Goal: Task Accomplishment & Management: Complete application form

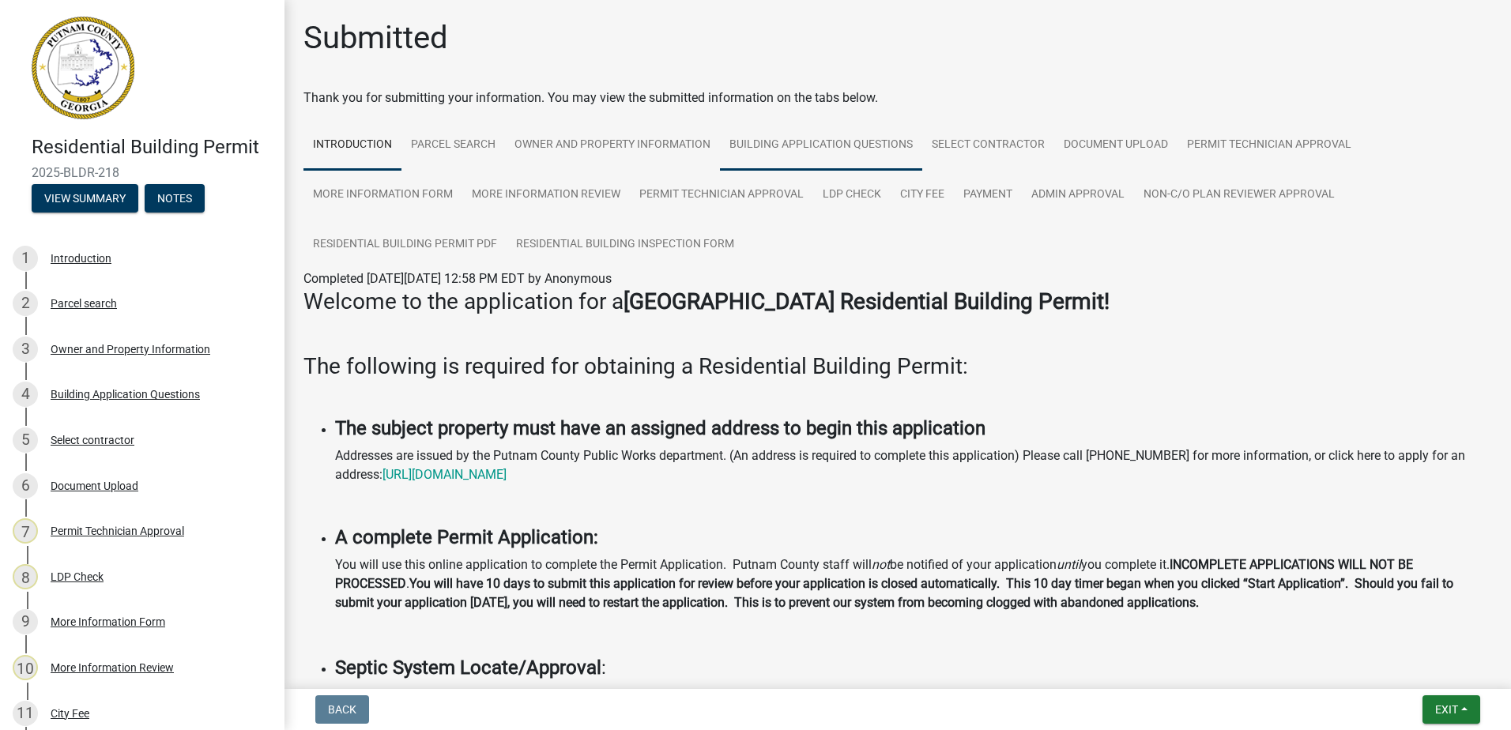
click at [838, 145] on link "Building Application Questions" at bounding box center [821, 145] width 202 height 51
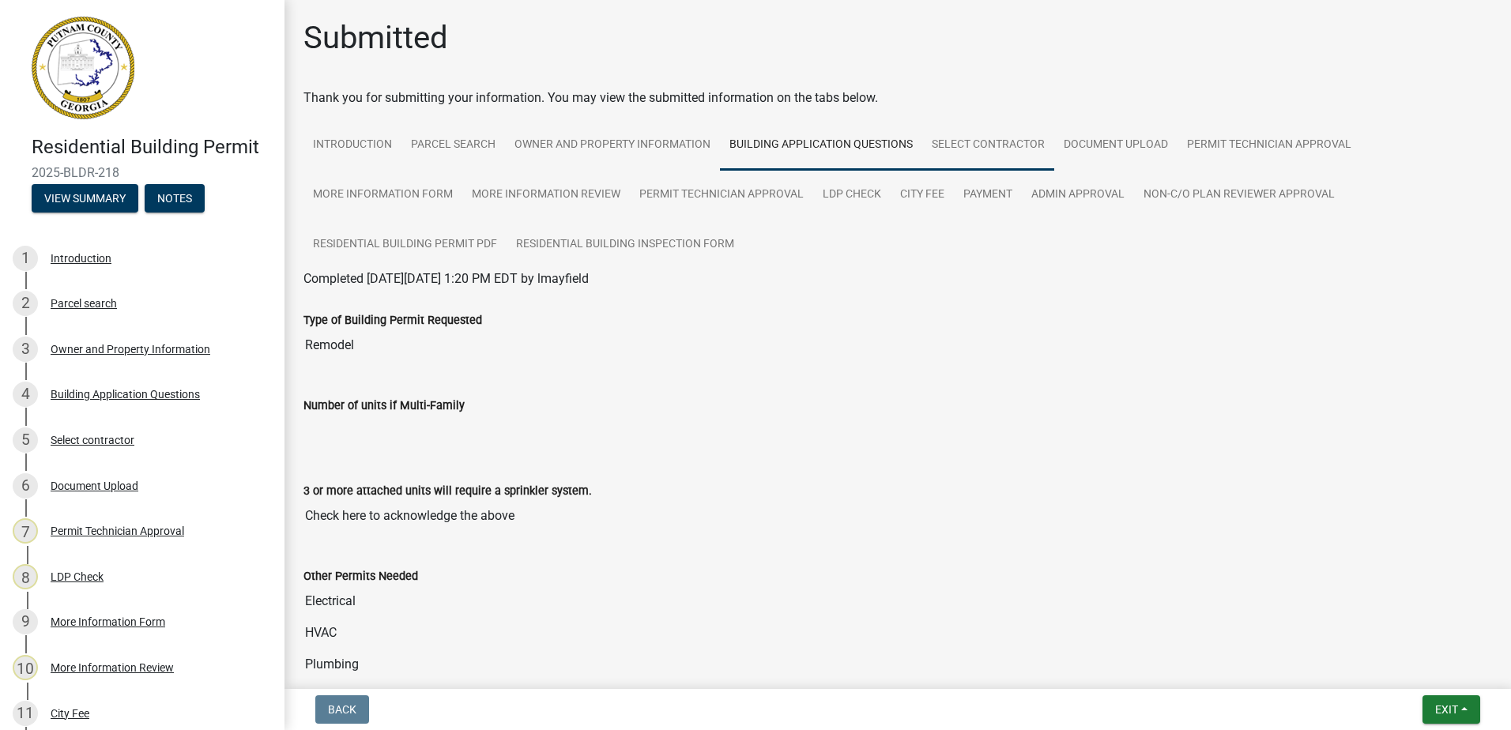
click at [1001, 140] on link "Select contractor" at bounding box center [988, 145] width 132 height 51
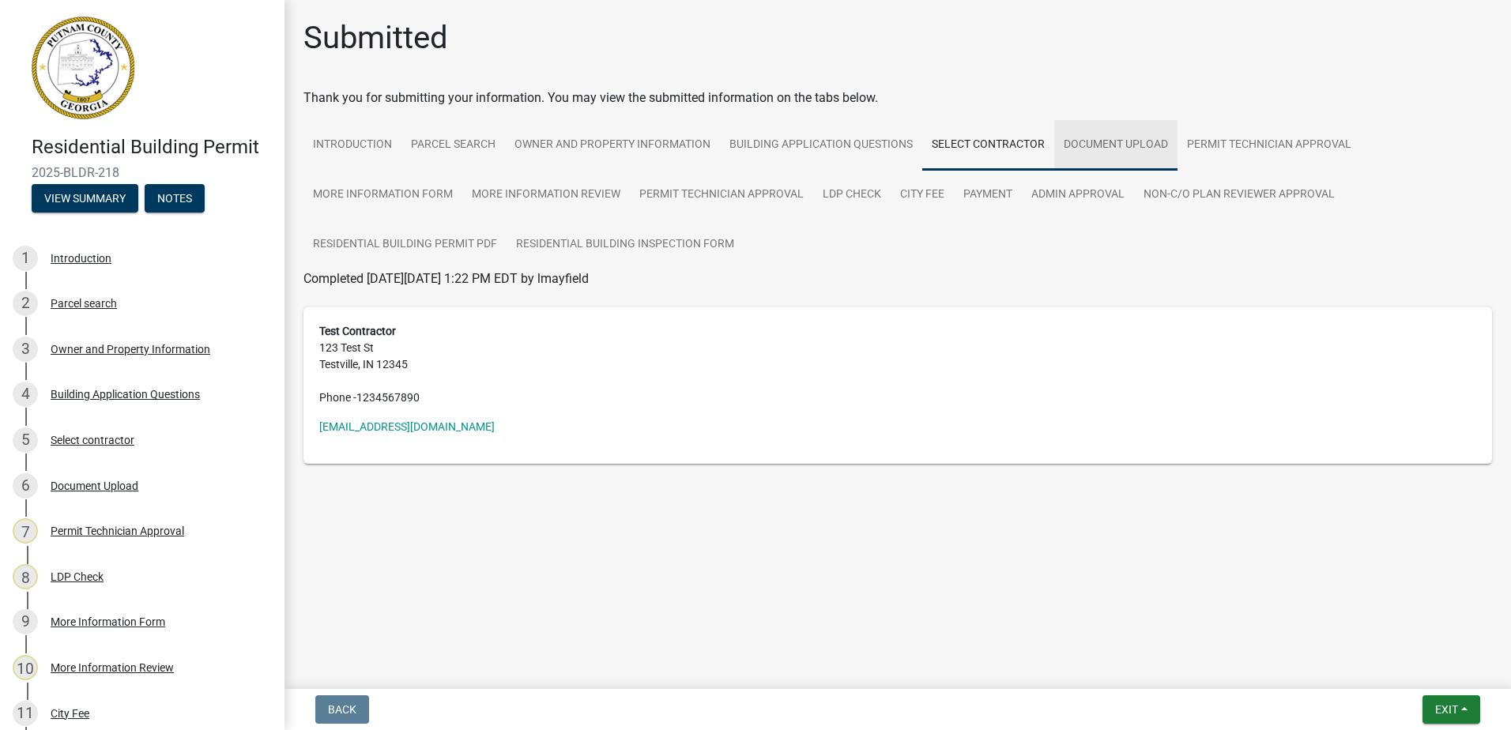
click at [1128, 140] on link "Document Upload" at bounding box center [1115, 145] width 123 height 51
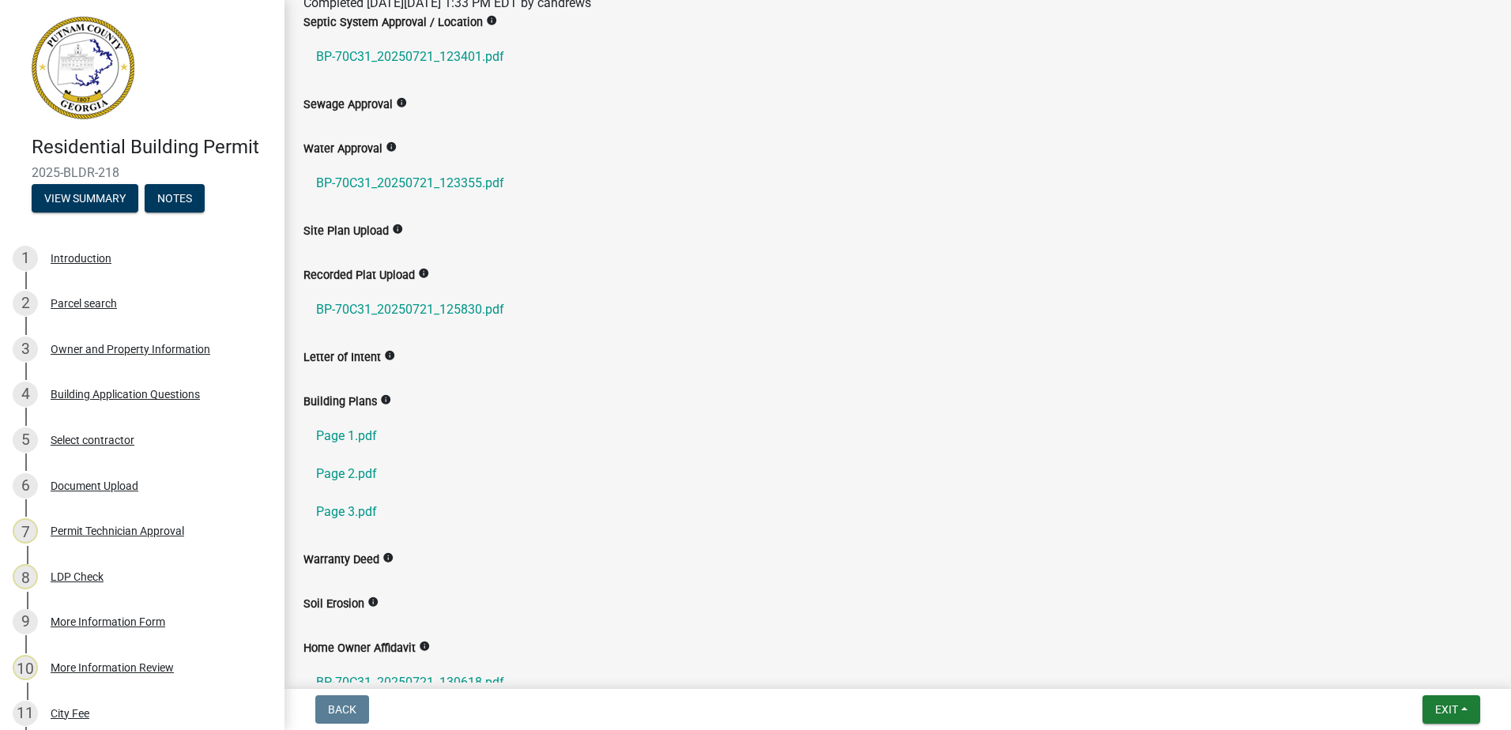
scroll to position [316, 0]
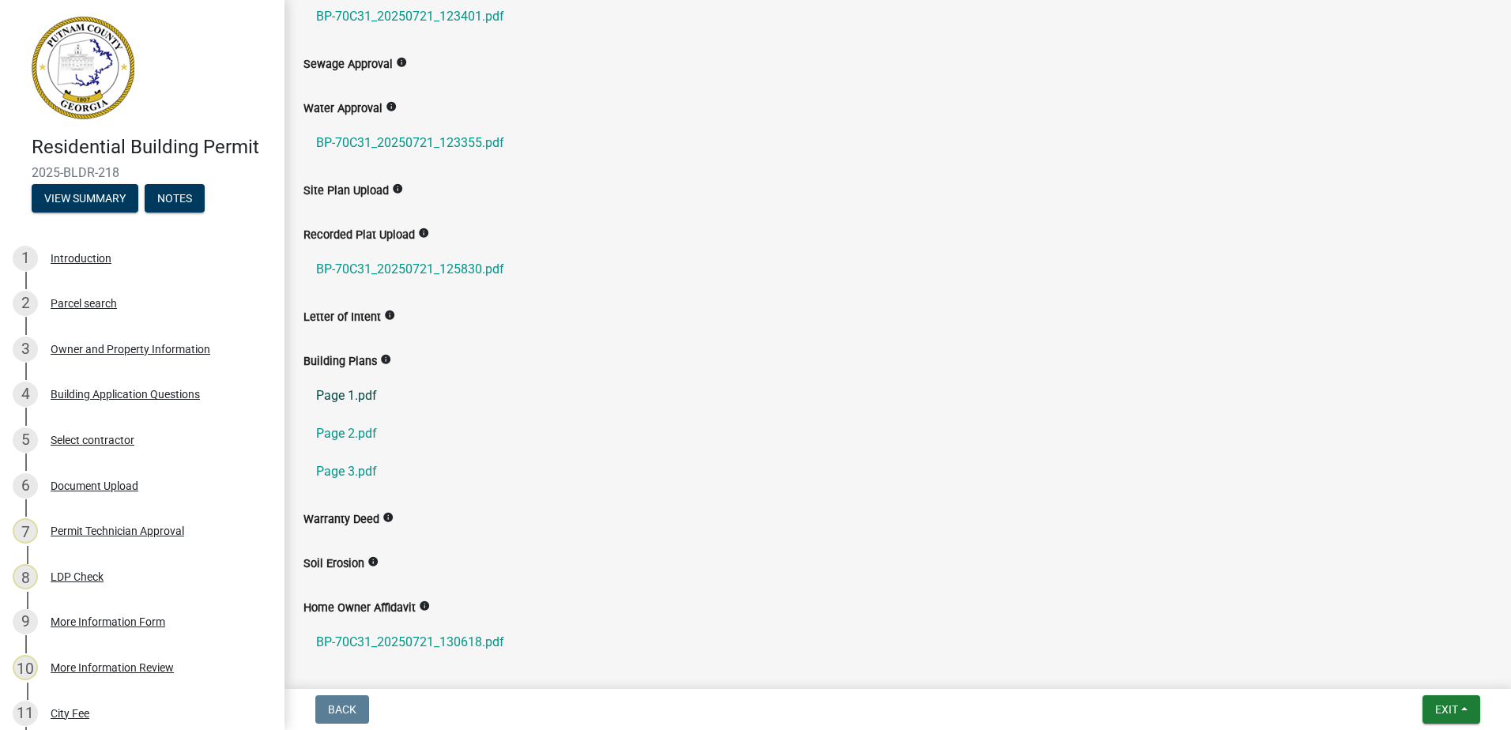
click at [357, 398] on link "Page 1.pdf" at bounding box center [897, 396] width 1188 height 38
click at [366, 438] on link "Page 2.pdf" at bounding box center [897, 434] width 1188 height 38
click at [370, 469] on link "Page 3.pdf" at bounding box center [897, 472] width 1188 height 38
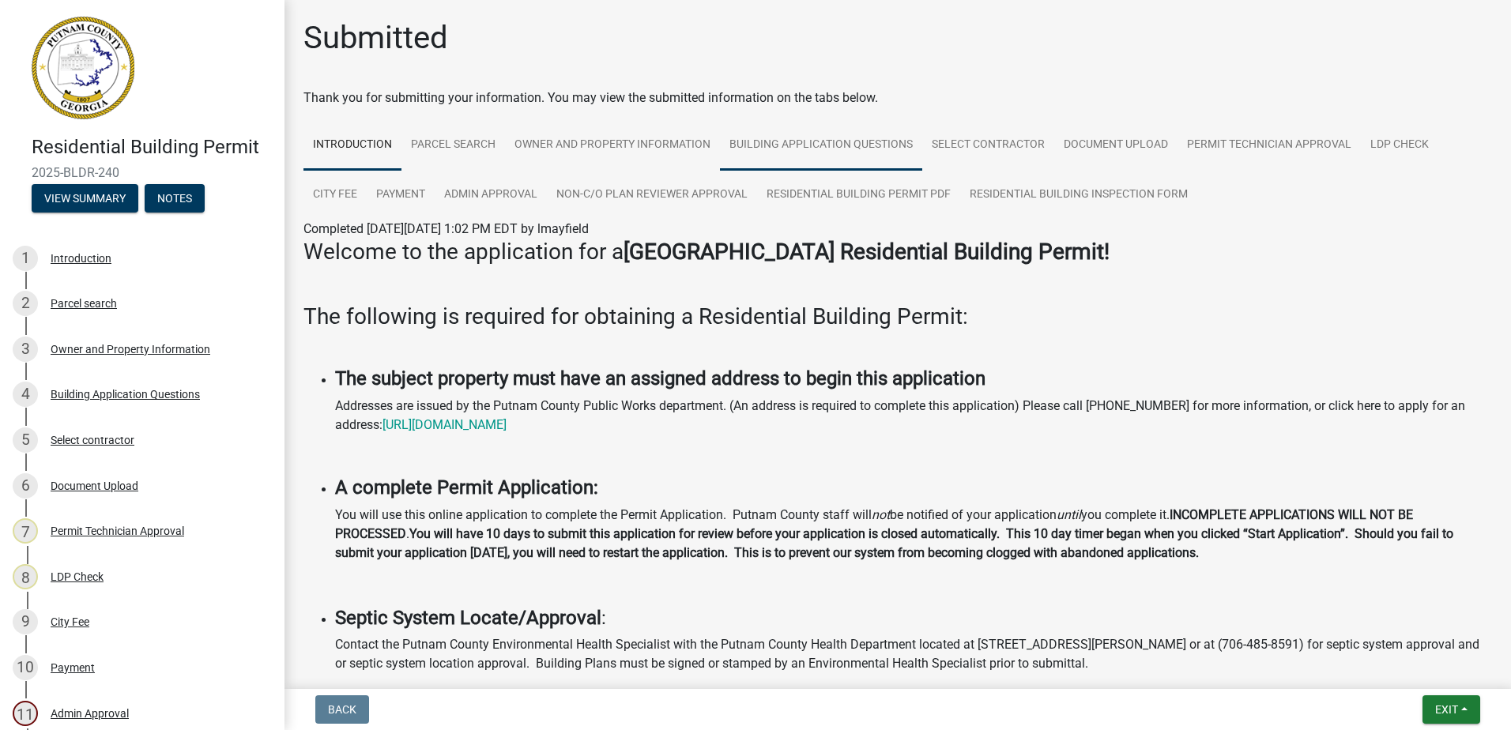
click at [812, 147] on link "Building Application Questions" at bounding box center [821, 145] width 202 height 51
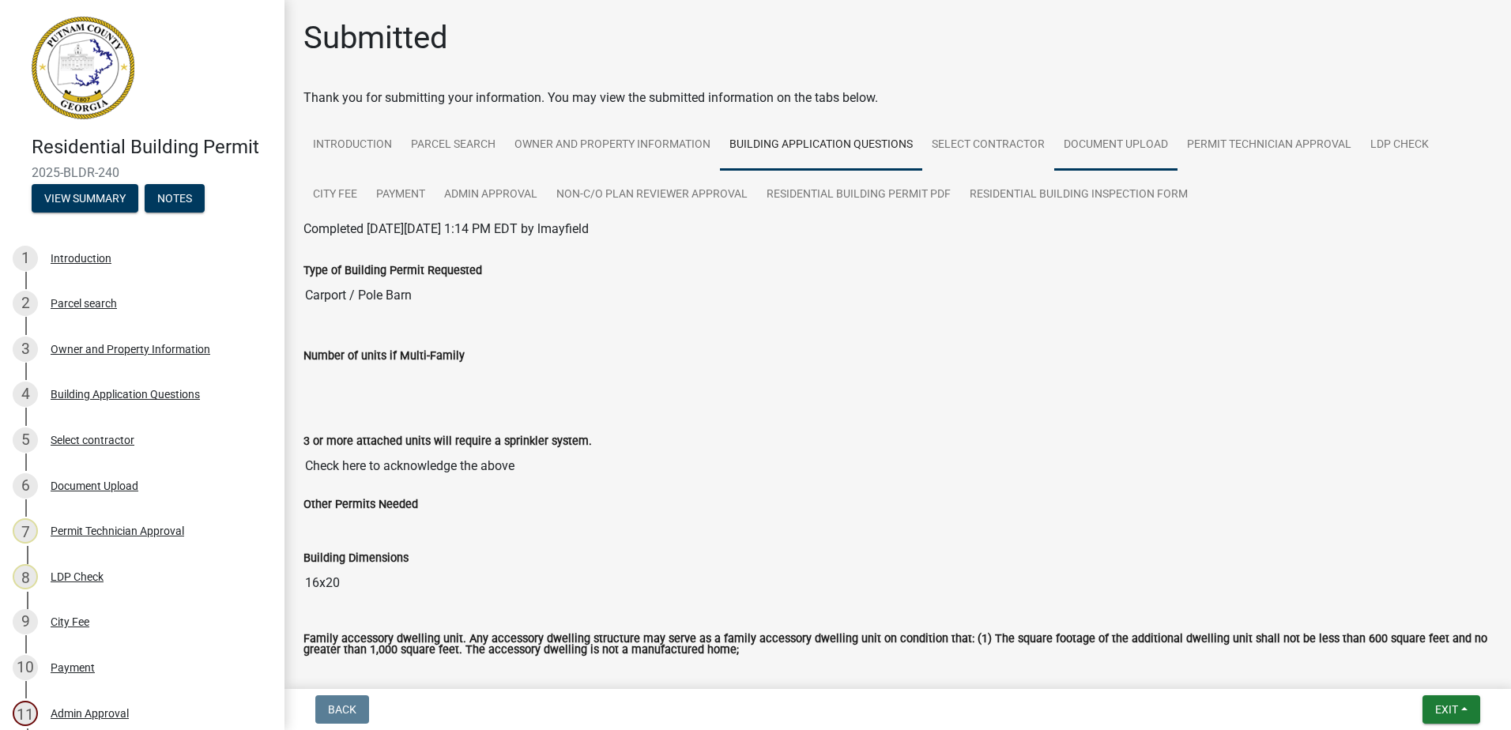
click at [1144, 144] on link "Document Upload" at bounding box center [1115, 145] width 123 height 51
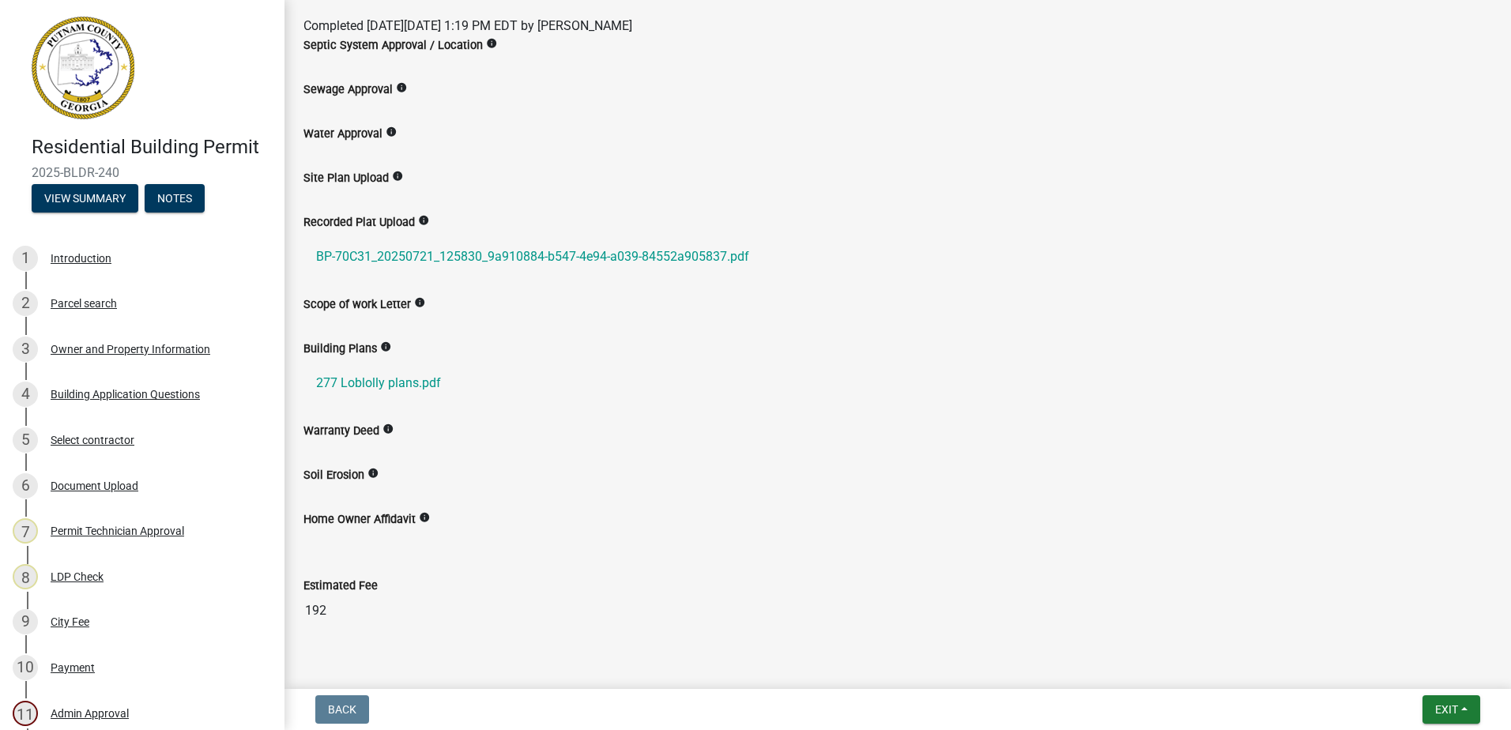
scroll to position [95, 0]
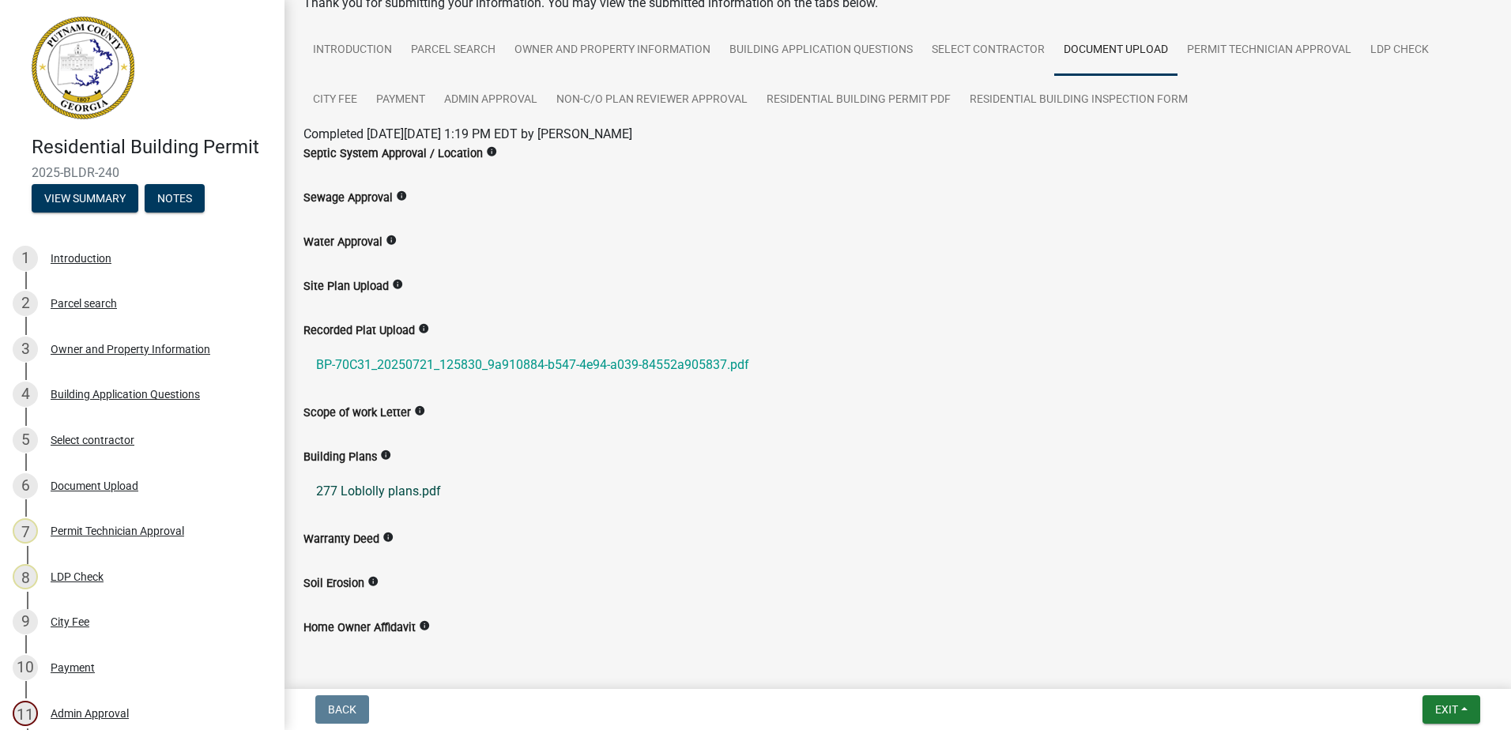
click at [378, 489] on link "277 Loblolly plans.pdf" at bounding box center [897, 491] width 1188 height 38
